Goal: Task Accomplishment & Management: Complete application form

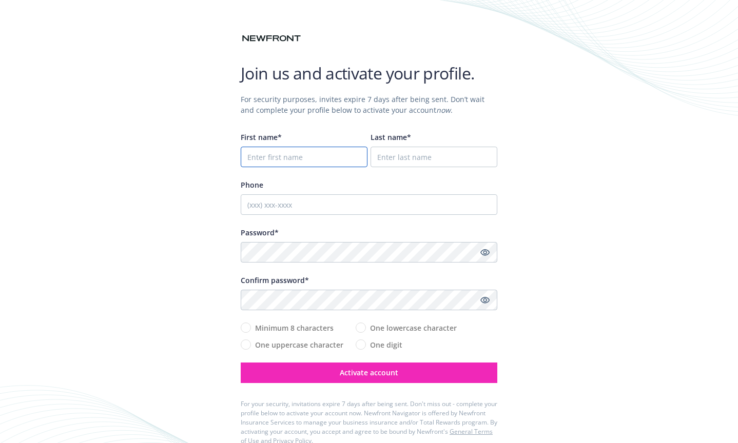
click at [304, 156] on input "First name*" at bounding box center [304, 157] width 127 height 21
type input "[PERSON_NAME]"
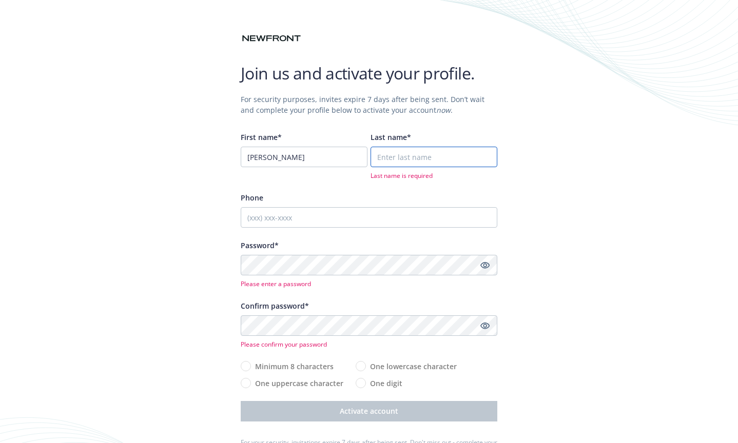
click at [423, 150] on input "Last name*" at bounding box center [433, 157] width 127 height 21
type input "[PERSON_NAME]"
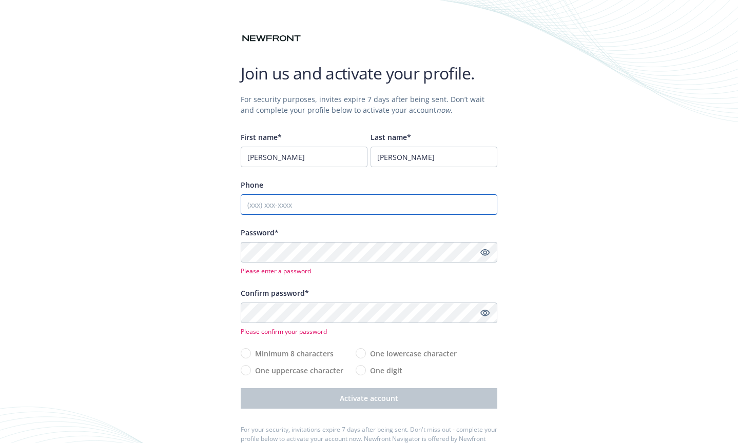
click at [356, 203] on input "Phone" at bounding box center [369, 204] width 256 height 21
type input "4082185000"
click at [224, 264] on div "Join us and activate your profile. For security purposes, invites expire 7 days…" at bounding box center [369, 244] width 738 height 488
click at [171, 275] on div "Join us and activate your profile. For security purposes, invites expire 7 days…" at bounding box center [369, 244] width 738 height 488
click at [613, 321] on div "Join us and activate your profile. For security purposes, invites expire 7 days…" at bounding box center [369, 244] width 738 height 488
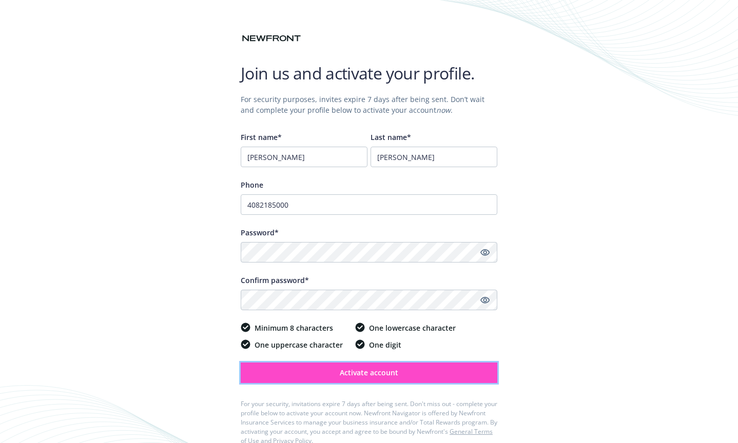
click at [365, 375] on span "Activate account" at bounding box center [369, 373] width 58 height 10
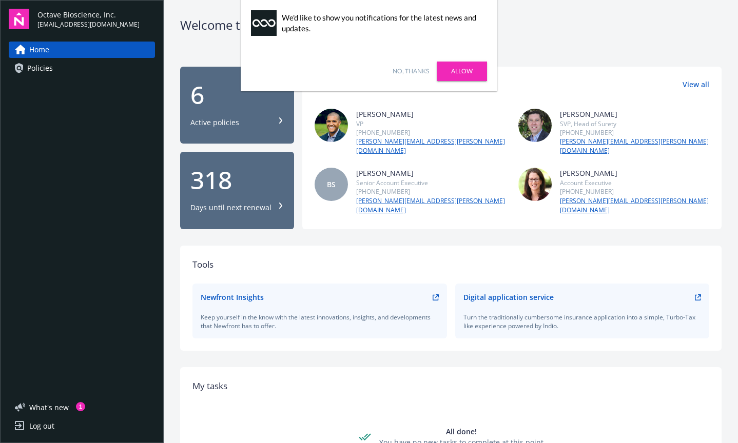
click at [458, 67] on link "Allow" at bounding box center [461, 71] width 50 height 19
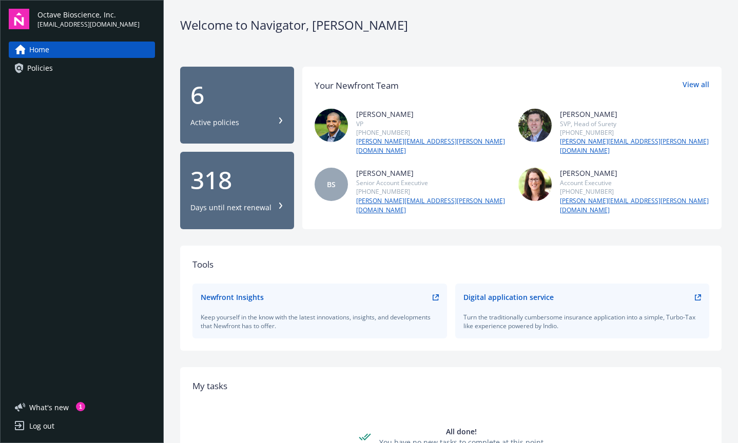
click at [579, 61] on div "Welcome to Navigator , Erika 6 Active policies 318 Days until next renewal Your…" at bounding box center [451, 294] width 574 height 589
click at [37, 66] on span "Policies" at bounding box center [40, 68] width 26 height 16
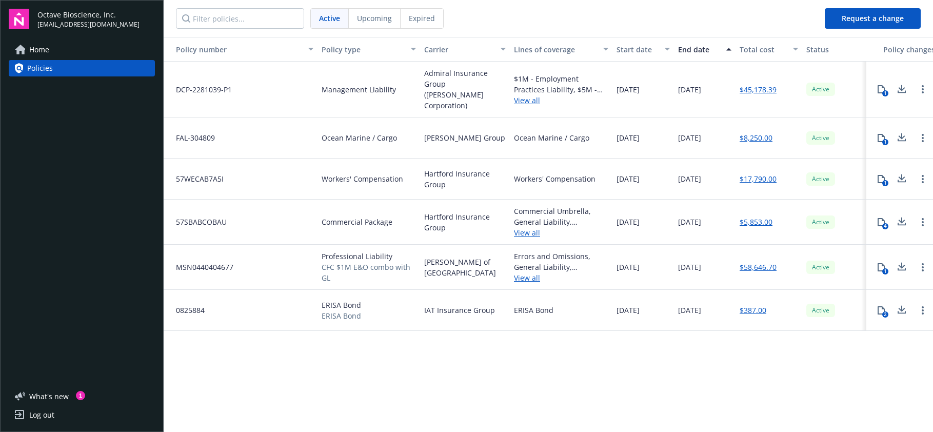
click at [737, 172] on icon at bounding box center [902, 178] width 12 height 13
click at [45, 49] on span "Home" at bounding box center [39, 50] width 20 height 16
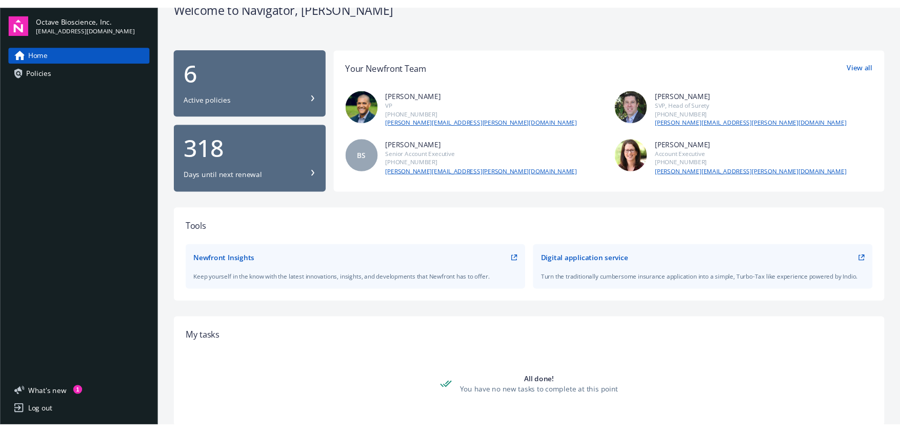
scroll to position [23, 0]
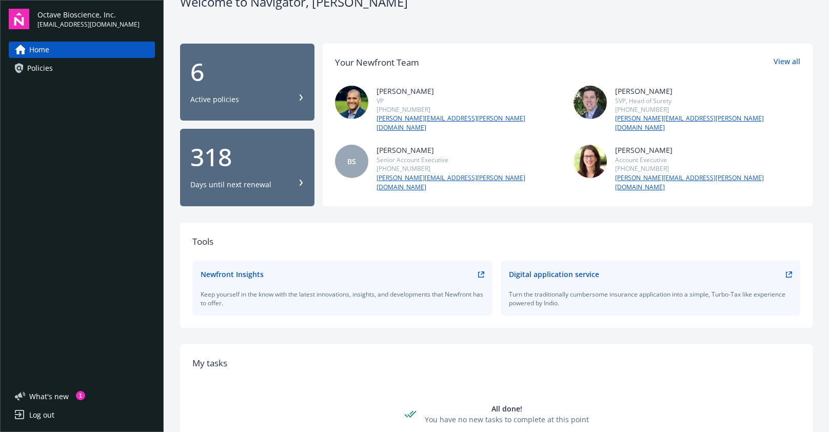
click at [50, 66] on span "Policies" at bounding box center [40, 68] width 26 height 16
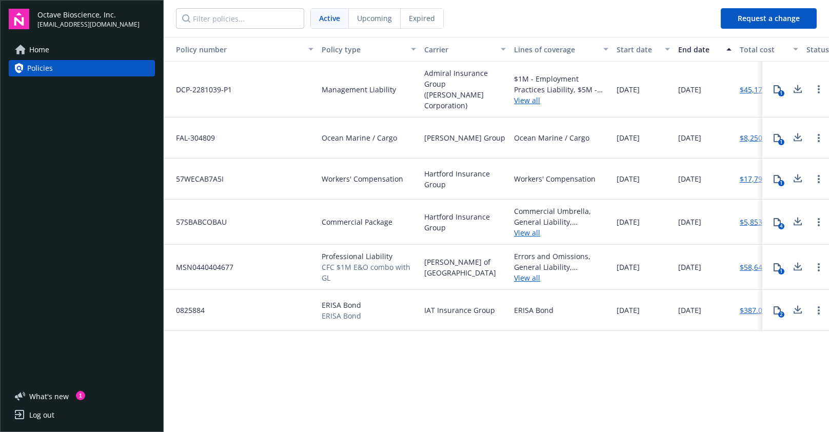
click at [57, 50] on link "Home" at bounding box center [82, 50] width 146 height 16
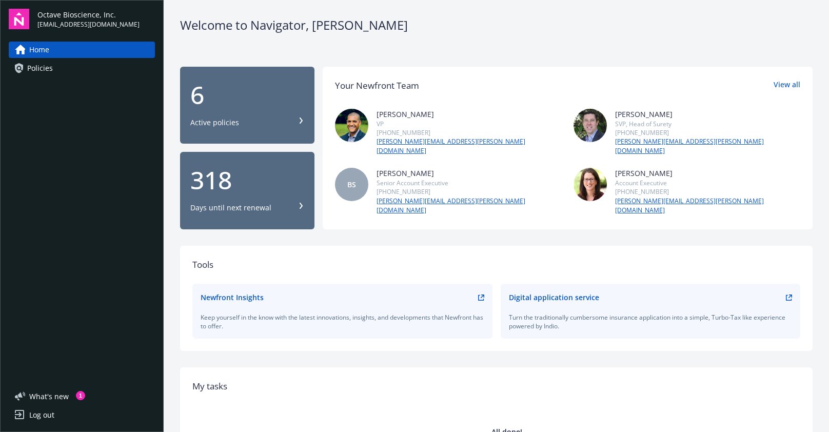
click at [62, 65] on link "Policies" at bounding box center [82, 68] width 146 height 16
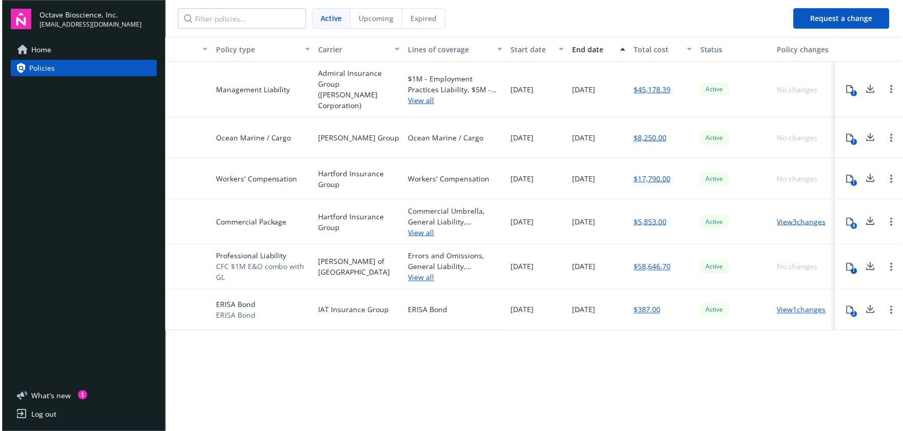
scroll to position [0, 110]
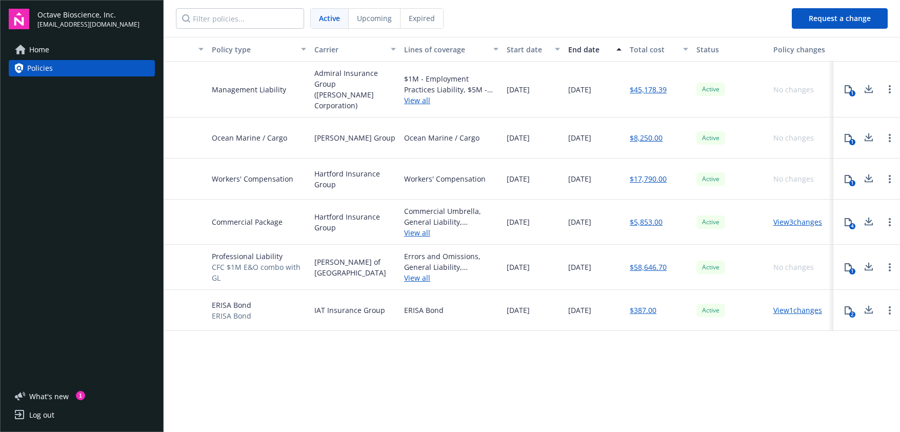
click at [737, 217] on link "View 3 changes" at bounding box center [797, 222] width 49 height 10
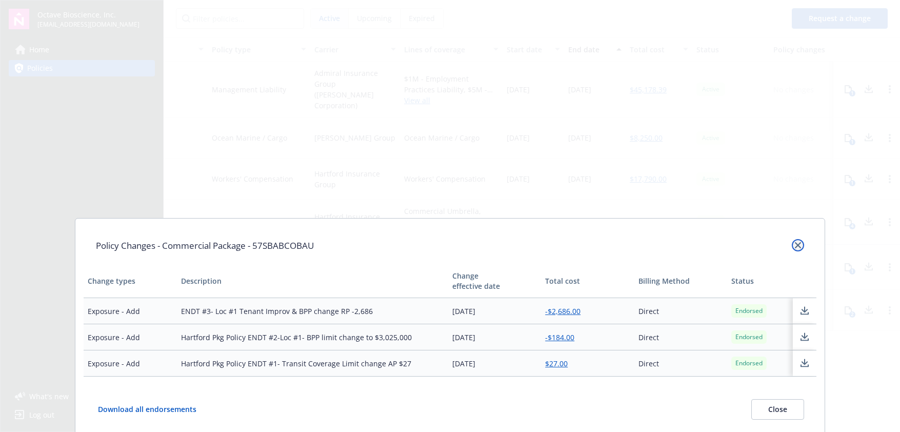
click at [737, 246] on icon "close" at bounding box center [798, 245] width 6 height 6
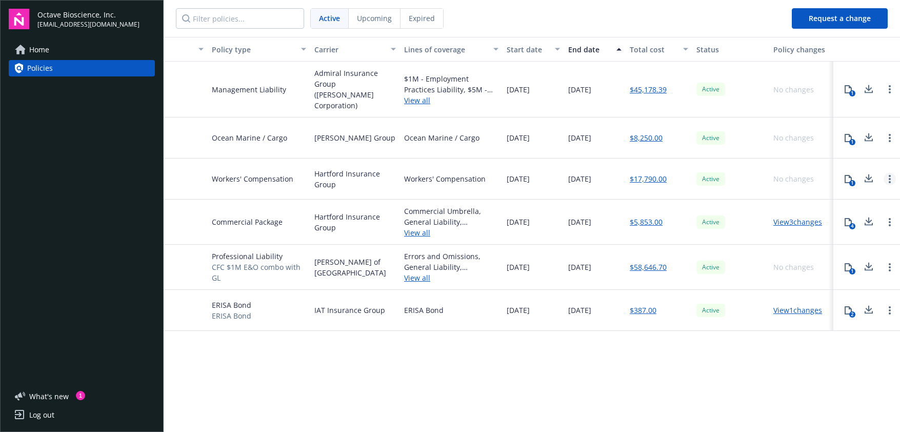
click at [737, 173] on link "Open options" at bounding box center [890, 179] width 12 height 12
click at [644, 173] on link "$17,790.00" at bounding box center [648, 178] width 37 height 11
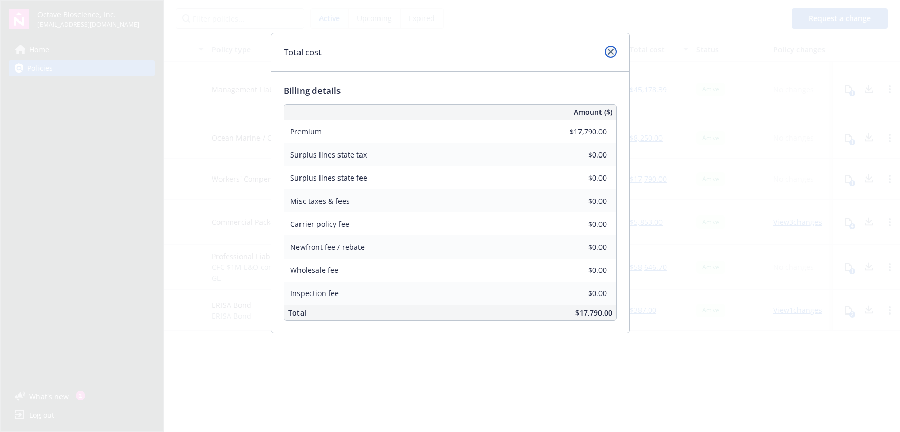
click at [612, 50] on icon "close" at bounding box center [611, 52] width 6 height 6
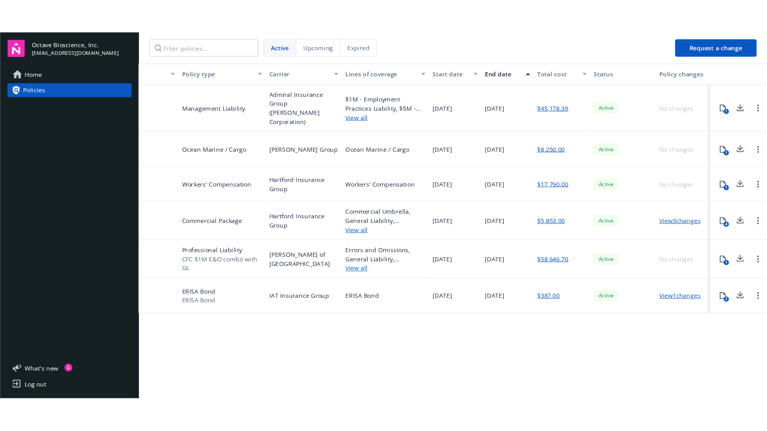
scroll to position [0, 107]
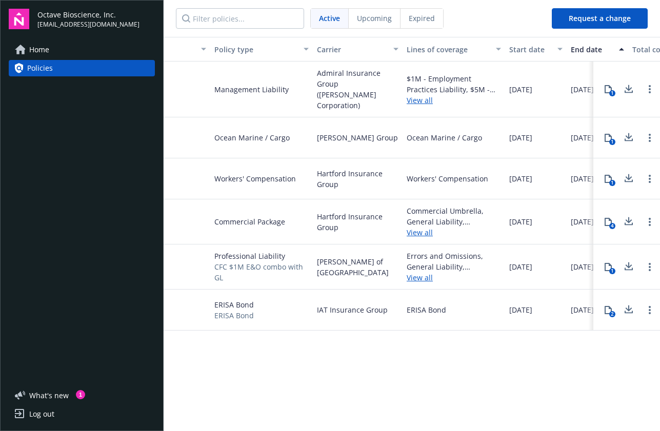
click at [98, 49] on link "Home" at bounding box center [82, 50] width 146 height 16
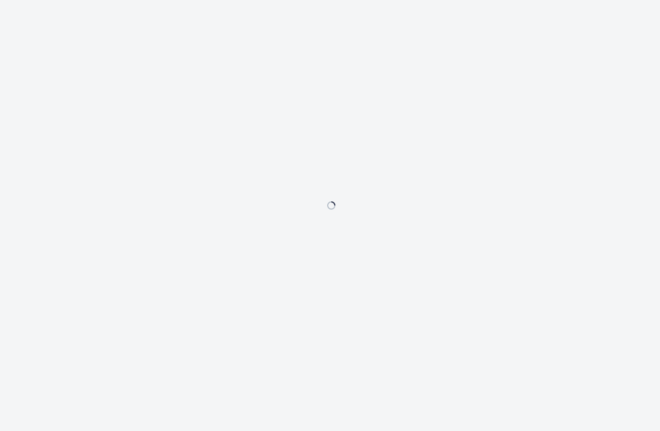
click at [64, 56] on div at bounding box center [330, 215] width 660 height 431
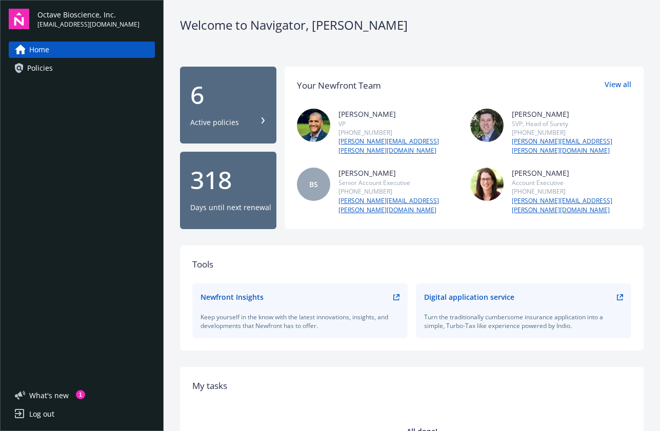
click at [96, 63] on link "Policies" at bounding box center [82, 68] width 146 height 16
